Goal: Task Accomplishment & Management: Manage account settings

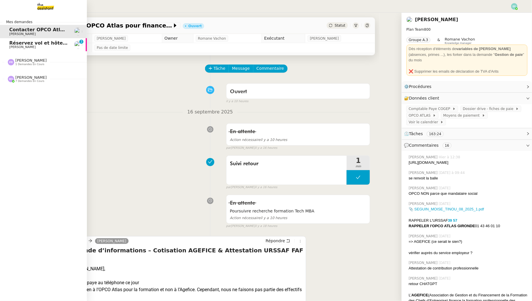
click at [18, 44] on span "Réservez vol et hôtel pour [GEOGRAPHIC_DATA] / [GEOGRAPHIC_DATA] // Banyan" at bounding box center [114, 42] width 210 height 5
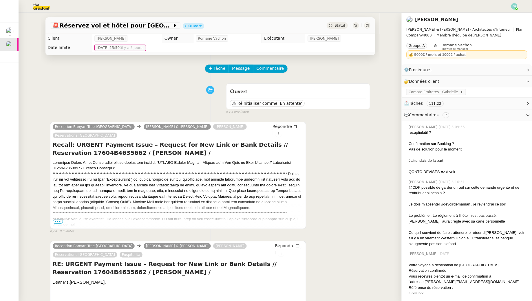
click at [58, 220] on span "•••" at bounding box center [58, 222] width 10 height 4
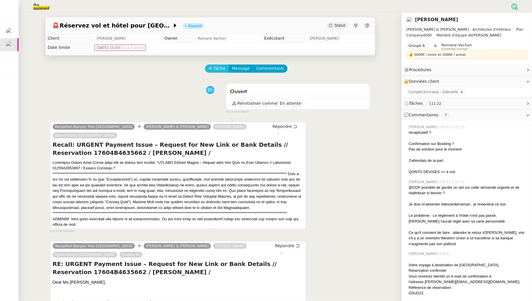
click at [217, 66] on span "Tâche" at bounding box center [220, 68] width 12 height 7
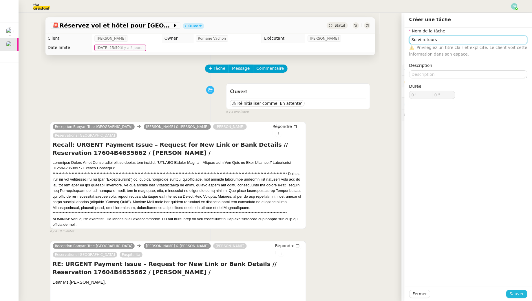
type input "Suivi retours"
click at [517, 293] on span "Sauver" at bounding box center [516, 294] width 14 height 7
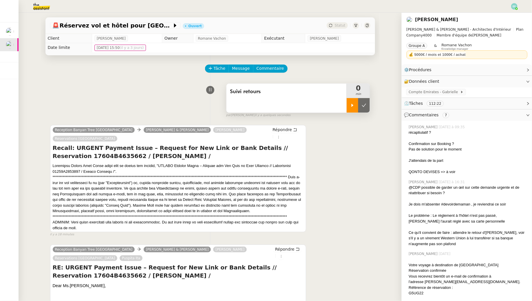
click at [353, 100] on div at bounding box center [352, 105] width 12 height 14
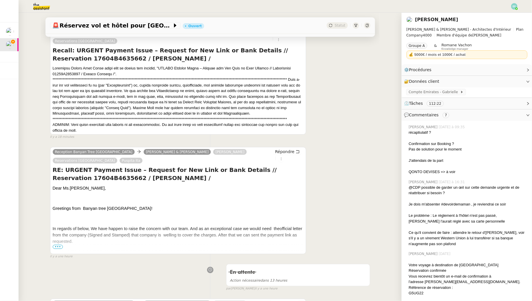
scroll to position [109, 0]
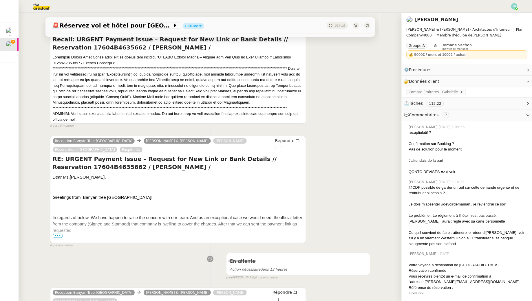
click at [59, 234] on span "•••" at bounding box center [58, 236] width 10 height 4
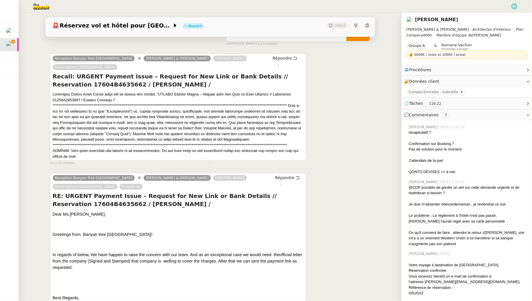
scroll to position [0, 0]
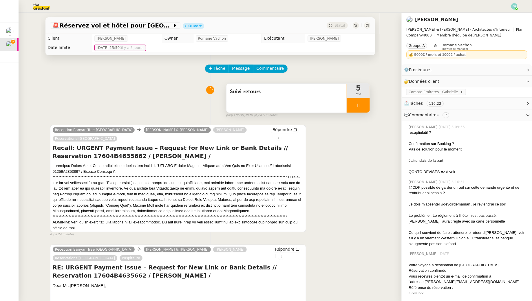
click at [311, 94] on span "Suivi retours" at bounding box center [286, 91] width 113 height 9
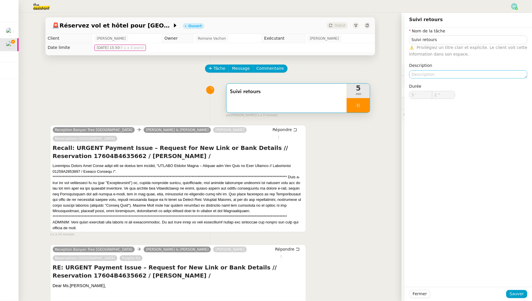
type input "3 ""
click at [437, 42] on input "Suivi retours" at bounding box center [468, 40] width 118 height 8
type input "Suivi retours"
type input "4 ""
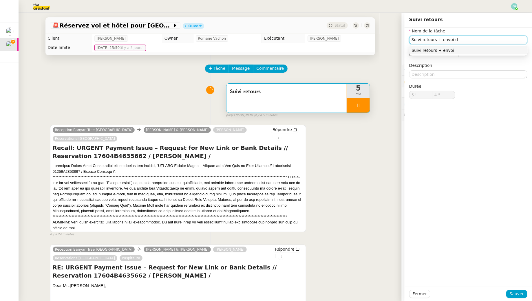
type input "Suivi retours + envoi d'"
type input "5 ""
type input "Suivi retours + envoi d'email"
type input "7 ""
type input "Suivi retours + envoi d'email"
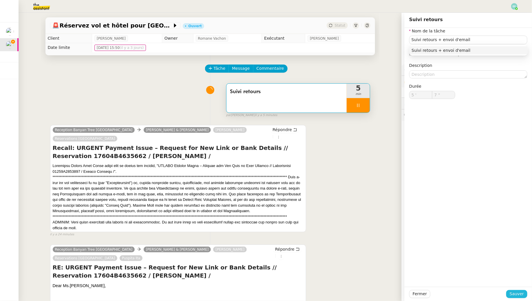
click at [513, 293] on span "Sauver" at bounding box center [516, 294] width 14 height 7
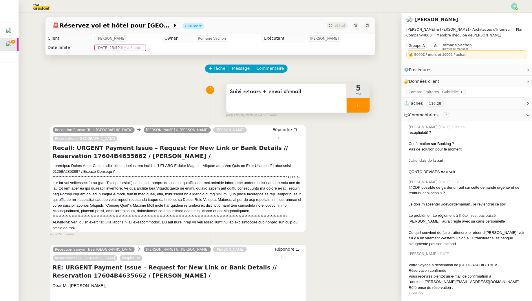
click at [359, 104] on icon at bounding box center [358, 105] width 5 height 5
click at [361, 104] on button at bounding box center [364, 105] width 12 height 14
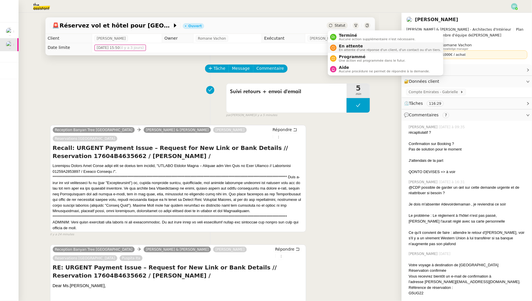
click at [344, 47] on span "En attente" at bounding box center [390, 46] width 102 height 5
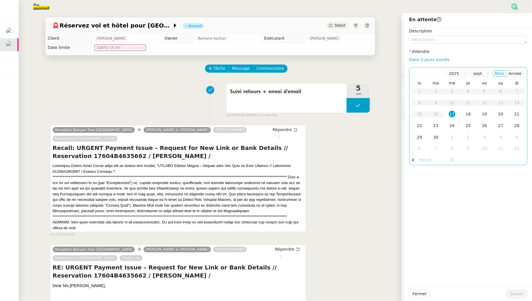
click at [431, 158] on input "text" at bounding box center [434, 160] width 30 height 7
click at [426, 189] on div "14" at bounding box center [424, 189] width 16 height 7
click at [439, 169] on div "00" at bounding box center [440, 168] width 16 height 7
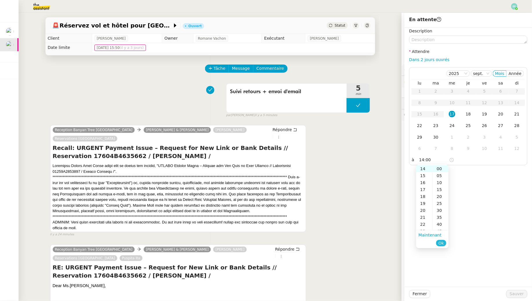
click at [442, 243] on span "Ok" at bounding box center [440, 243] width 5 height 6
type input "14:00"
click at [453, 112] on div "17" at bounding box center [452, 114] width 6 height 6
click at [518, 294] on span "Sauver" at bounding box center [516, 294] width 14 height 7
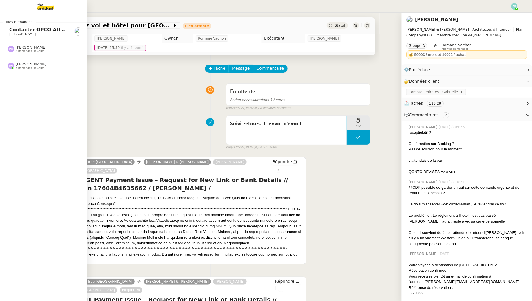
click at [27, 34] on span "[PERSON_NAME]" at bounding box center [22, 34] width 26 height 4
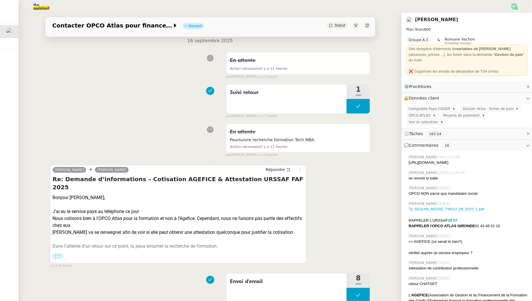
scroll to position [71, 0]
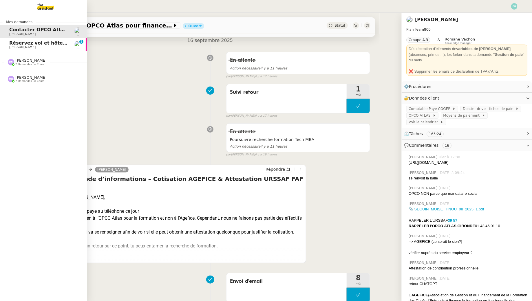
click at [16, 49] on link "Réservez vol et hôtel pour [GEOGRAPHIC_DATA] / [GEOGRAPHIC_DATA] // Banyan [PER…" at bounding box center [43, 44] width 87 height 13
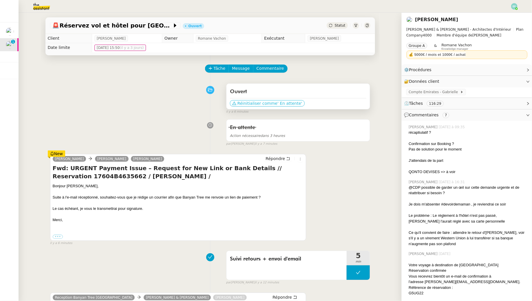
click at [263, 102] on span "Réinitialiser comme" at bounding box center [257, 103] width 40 height 6
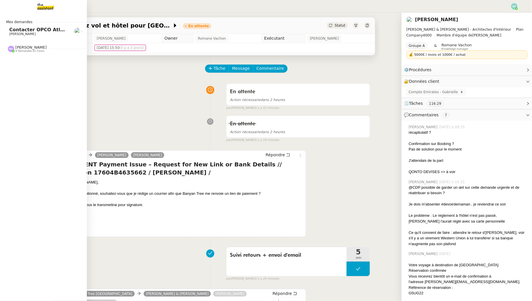
click at [18, 34] on span "[PERSON_NAME]" at bounding box center [22, 34] width 26 height 4
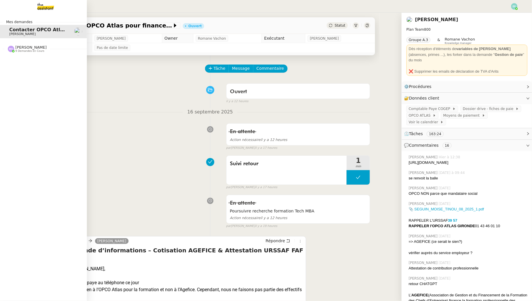
click at [16, 32] on span "Contacter OPCO Atlas pour financement formation" at bounding box center [75, 29] width 132 height 5
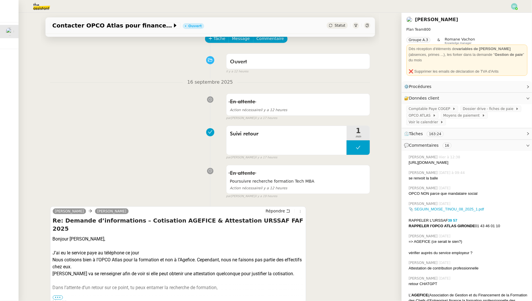
scroll to position [37, 0]
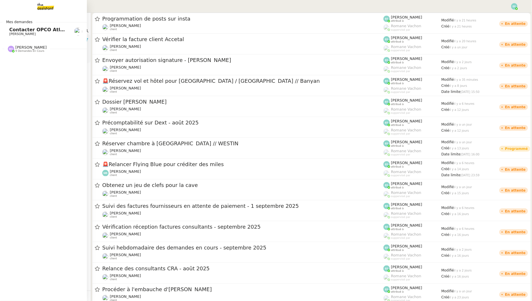
click at [16, 32] on span "[PERSON_NAME]" at bounding box center [22, 34] width 26 height 4
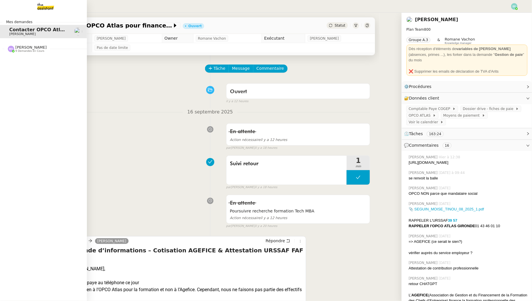
click at [44, 8] on img at bounding box center [41, 6] width 45 height 13
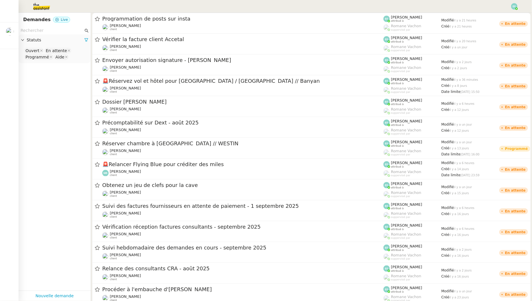
click at [56, 34] on div "Statuts" at bounding box center [55, 39] width 72 height 11
click at [52, 25] on nz-page-header "Demandes Live" at bounding box center [55, 20] width 72 height 14
click at [49, 30] on input "text" at bounding box center [52, 30] width 63 height 7
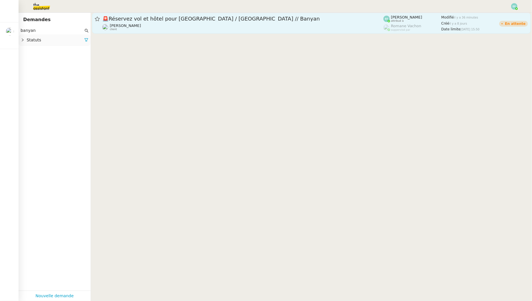
type input "banyan"
click at [139, 26] on div "Audrey Chuquet client" at bounding box center [242, 27] width 281 height 8
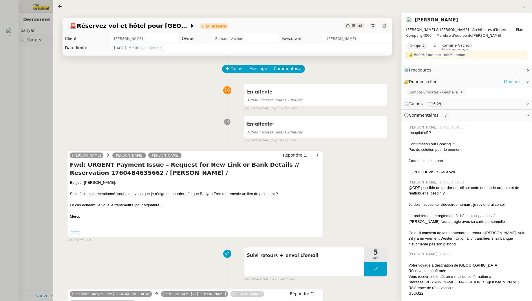
click at [510, 83] on link "Modifier" at bounding box center [512, 81] width 16 height 7
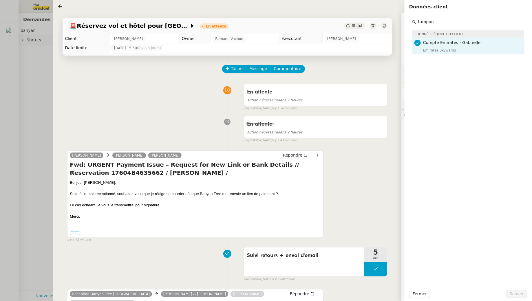
type input "tampon"
click at [218, 122] on div at bounding box center [227, 121] width 32 height 7
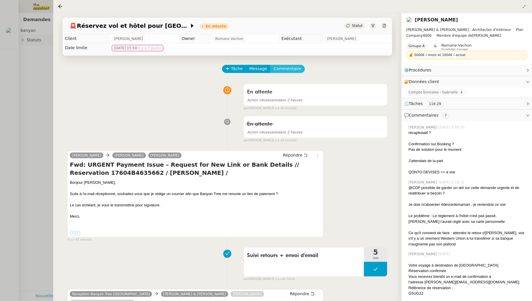
click at [282, 68] on span "Commentaire" at bounding box center [287, 68] width 27 height 7
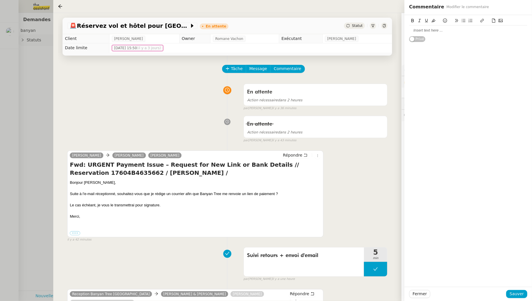
click at [494, 20] on icon at bounding box center [493, 21] width 4 height 4
click at [513, 293] on span "Sauver" at bounding box center [516, 294] width 14 height 7
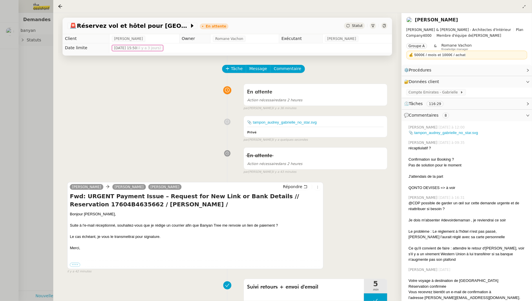
click at [38, 30] on div at bounding box center [266, 150] width 532 height 301
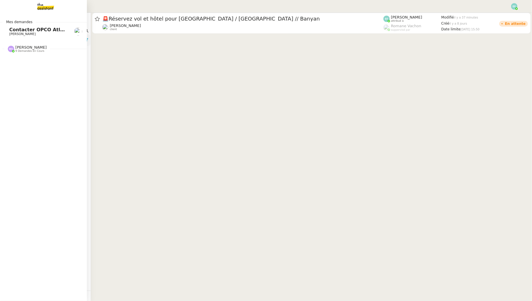
click at [14, 31] on span "Contacter OPCO Atlas pour financement formation" at bounding box center [75, 29] width 132 height 5
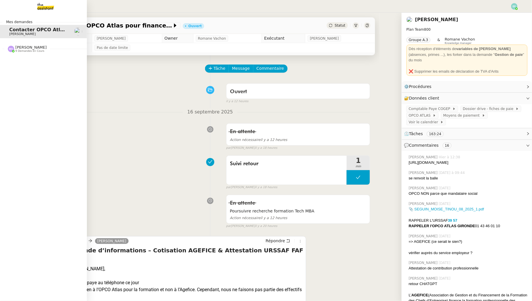
click at [29, 49] on span "[PERSON_NAME]" at bounding box center [30, 47] width 31 height 4
